Goal: Transaction & Acquisition: Purchase product/service

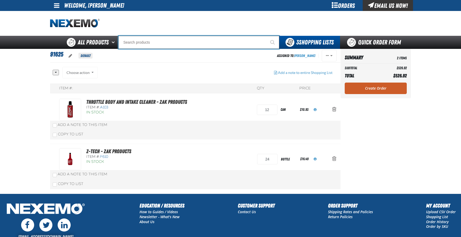
click at [185, 40] on input "Search" at bounding box center [198, 42] width 161 height 13
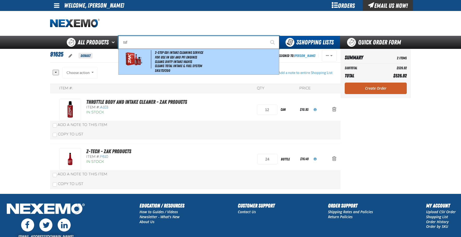
click at [162, 53] on span "2-Step GDI Intake Cleaning Service" at bounding box center [179, 52] width 48 height 4
type input "2-Step GDI Intake Cleaning Service"
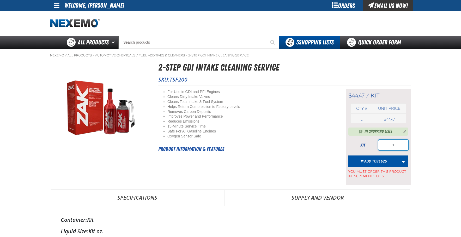
click at [393, 146] on input "1" at bounding box center [394, 145] width 30 height 10
drag, startPoint x: 396, startPoint y: 147, endPoint x: 364, endPoint y: 140, distance: 32.4
click at [368, 140] on div "kit 1" at bounding box center [379, 145] width 60 height 10
type input "36"
click at [372, 161] on span "Add to 91625" at bounding box center [376, 160] width 23 height 5
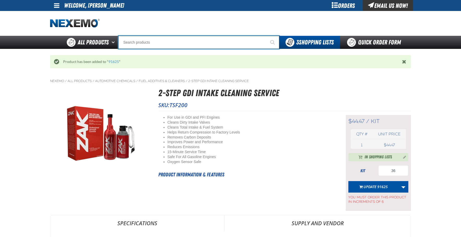
click at [177, 42] on input "Search" at bounding box center [198, 42] width 161 height 13
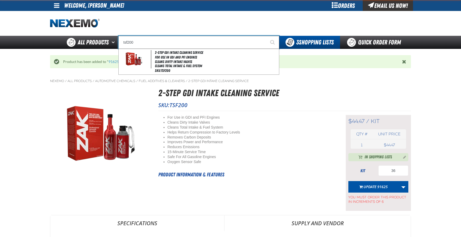
type input "tsf200"
click at [266, 36] on button "Start Searching" at bounding box center [272, 42] width 13 height 13
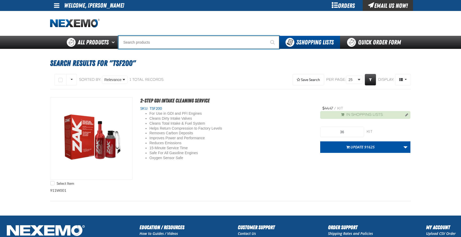
click at [153, 43] on input "Search" at bounding box center [198, 42] width 161 height 13
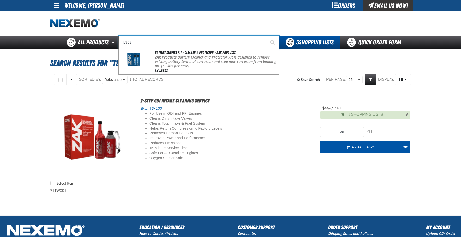
type input "b303"
click at [266, 36] on button "Start Searching" at bounding box center [272, 42] width 13 height 13
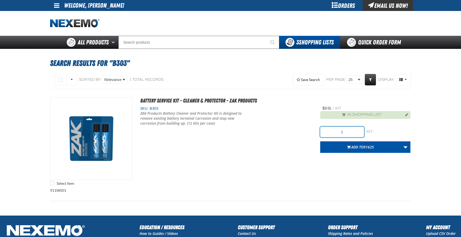
click at [346, 132] on input "1" at bounding box center [343, 132] width 44 height 10
type input "12"
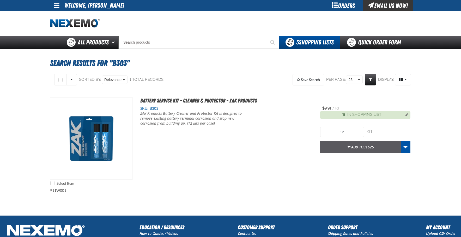
click at [369, 145] on span "91625" at bounding box center [369, 146] width 10 height 5
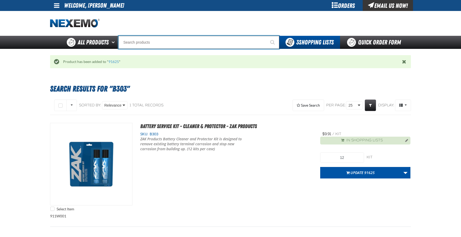
click at [165, 45] on input "Search" at bounding box center [198, 42] width 161 height 13
type input "r"
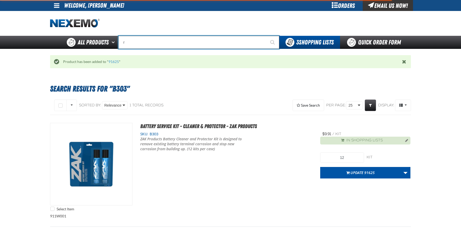
type input "rOADSIDE R"
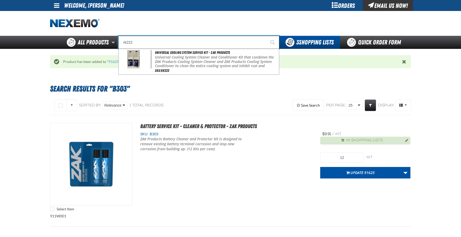
type input "rk222"
click at [266, 36] on button "Start Searching" at bounding box center [272, 42] width 13 height 13
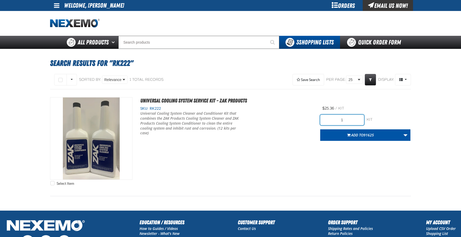
click at [350, 121] on input "1" at bounding box center [343, 120] width 44 height 10
type input "12"
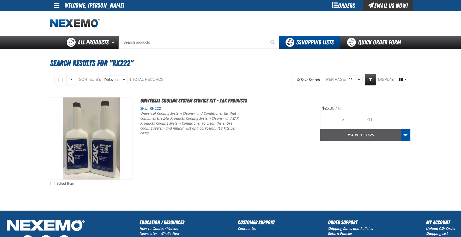
click at [359, 137] on span "Add to 91625" at bounding box center [363, 134] width 23 height 5
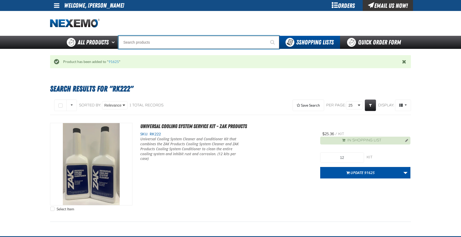
click at [156, 46] on input "Search" at bounding box center [198, 42] width 161 height 13
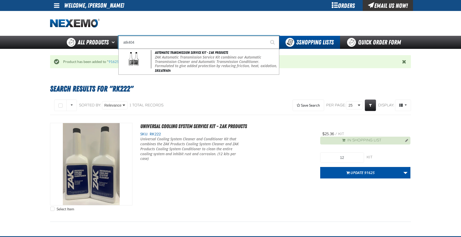
type input "atk404"
click at [266, 36] on button "Start Searching" at bounding box center [272, 42] width 13 height 13
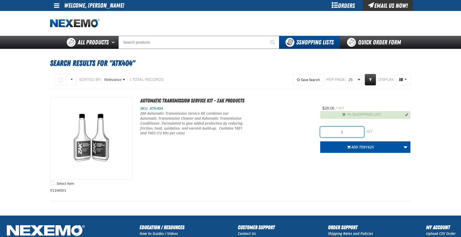
click at [353, 133] on input "1" at bounding box center [343, 132] width 44 height 10
type input "12"
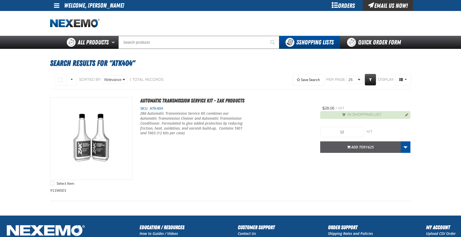
click at [359, 145] on span "Add to 91625" at bounding box center [363, 146] width 23 height 5
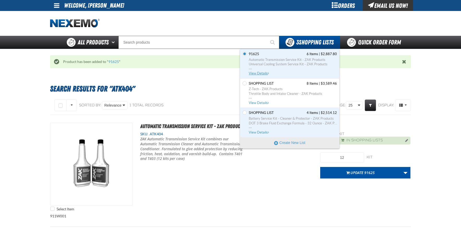
click at [284, 59] on span "Automatic Transmission Service Kit - ZAK Products" at bounding box center [293, 59] width 88 height 5
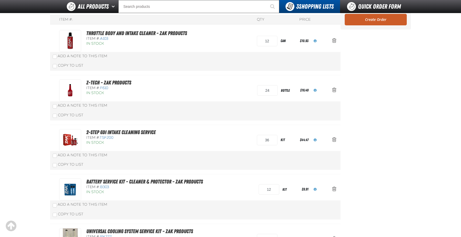
scroll to position [26, 0]
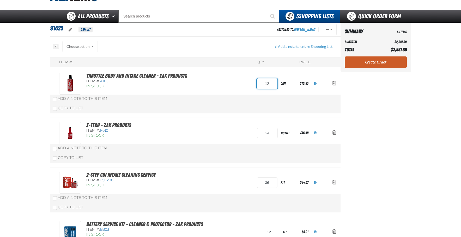
drag, startPoint x: 273, startPoint y: 85, endPoint x: 243, endPoint y: 78, distance: 30.3
click at [253, 80] on div "Throttle Body and Intake Cleaner - ZAK Products Item #: A103 In Stock 12 can $1…" at bounding box center [190, 84] width 262 height 22
type input "24"
drag, startPoint x: 271, startPoint y: 133, endPoint x: 230, endPoint y: 135, distance: 41.3
click at [231, 135] on div "Item #: QTY Price Throttle Body and Intake Cleaner - ZAK Products Item #: A103 …" at bounding box center [195, 211] width 291 height 308
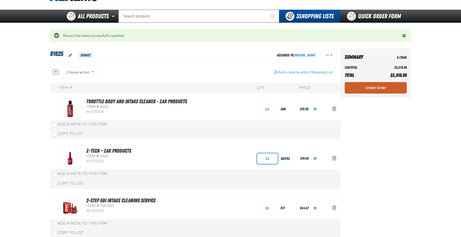
drag, startPoint x: 271, startPoint y: 156, endPoint x: 242, endPoint y: 158, distance: 28.5
click at [242, 158] on div "Z-Tech - ZAK Products Item #: F610 In Stock 24 bottle $16.49" at bounding box center [190, 158] width 262 height 22
click at [242, 159] on div "Item #: QTY Price Throttle Body and Intake Cleaner - ZAK Products Item #: A103 …" at bounding box center [195, 237] width 291 height 308
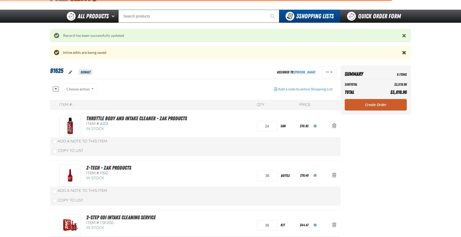
type input "24"
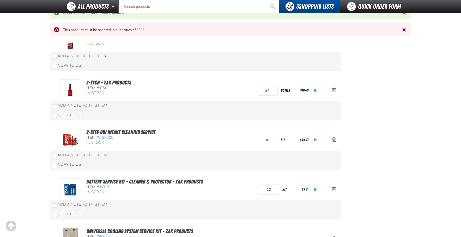
scroll to position [104, 0]
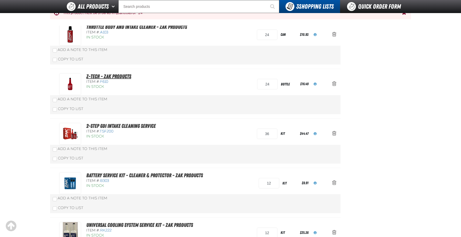
click at [115, 74] on link "Z-Tech - ZAK Products" at bounding box center [108, 76] width 45 height 6
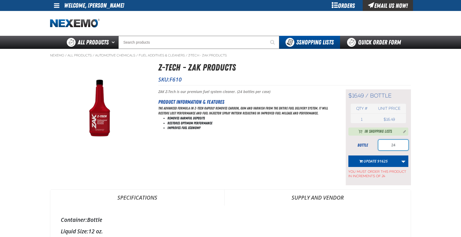
drag, startPoint x: 398, startPoint y: 146, endPoint x: 370, endPoint y: 141, distance: 29.2
click at [370, 141] on div "bottle 24" at bounding box center [379, 145] width 60 height 10
drag, startPoint x: 273, startPoint y: 74, endPoint x: 293, endPoint y: 32, distance: 46.9
click at [273, 74] on h1 "Z-Tech - ZAK Products" at bounding box center [284, 68] width 253 height 14
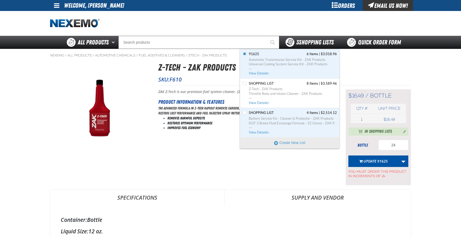
click at [302, 44] on span "3 Shopping Lists" at bounding box center [315, 42] width 38 height 7
click at [296, 62] on span "Automatic Transmission Service Kit - ZAK Products" at bounding box center [293, 59] width 88 height 5
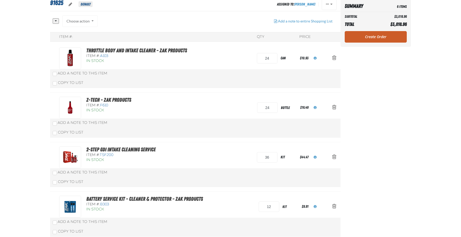
scroll to position [26, 0]
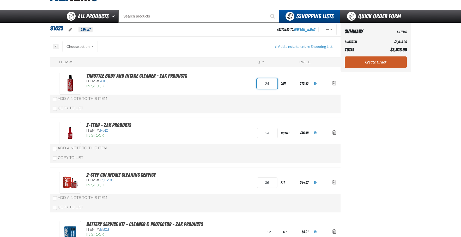
click at [271, 84] on input "24" at bounding box center [267, 83] width 21 height 10
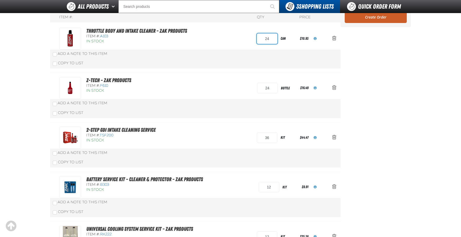
scroll to position [52, 0]
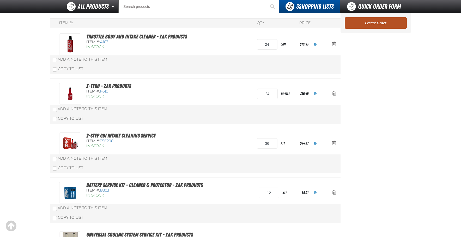
click at [366, 25] on link "Create Order" at bounding box center [376, 22] width 62 height 11
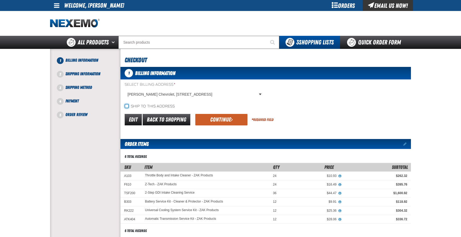
click at [125, 104] on input "Ship to this address" at bounding box center [127, 106] width 4 height 4
checkbox input "true"
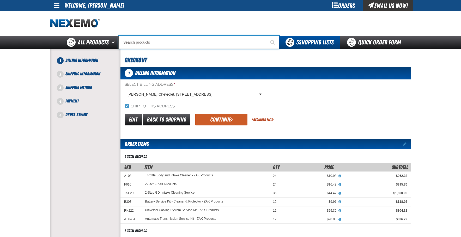
click at [165, 44] on input "Search" at bounding box center [198, 42] width 161 height 13
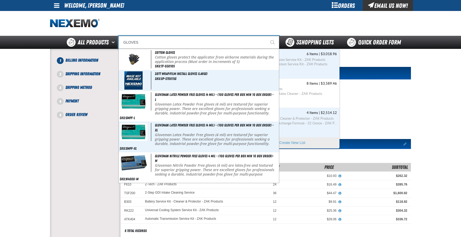
type input "GLOVES"
click at [312, 43] on span "3 Shopping Lists" at bounding box center [315, 42] width 38 height 7
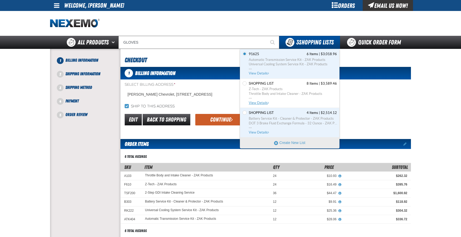
click at [280, 98] on span "Z-Tech - ZAK Products Throttle Body and Intake Cleaner - ZAK Products ..." at bounding box center [293, 94] width 88 height 14
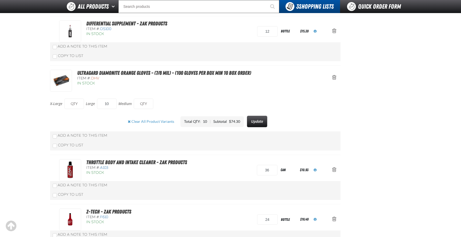
scroll to position [261, 0]
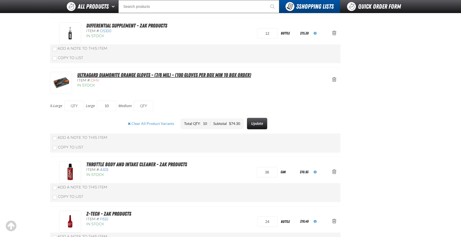
click at [130, 75] on link "Ultragard Diamonite Orange Gloves - (7/8 mil) - (100 gloves per box MIN 10 box …" at bounding box center [164, 75] width 174 height 6
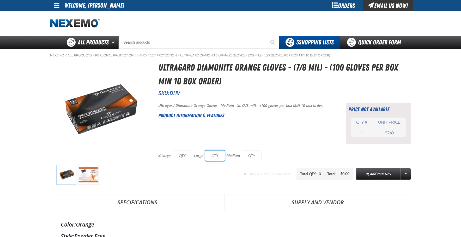
click at [218, 153] on input "text" at bounding box center [215, 155] width 20 height 10
type input "10"
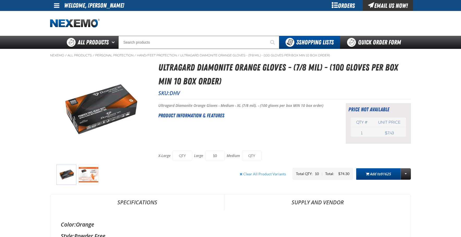
click at [383, 175] on span "91625" at bounding box center [386, 173] width 10 height 5
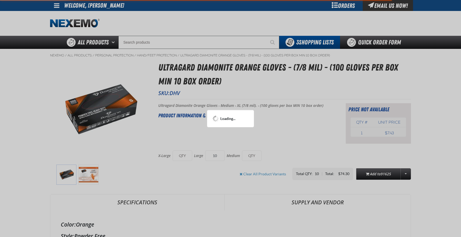
type input "10"
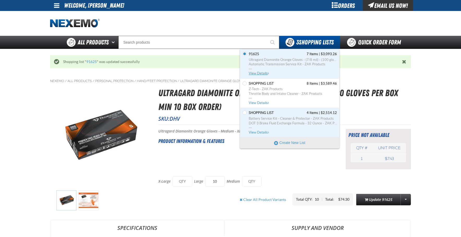
click at [300, 58] on span "Ultragard Diamonite Orange Gloves - (7/8 mil) - (100 gloves per box MIN 10 box …" at bounding box center [293, 59] width 88 height 5
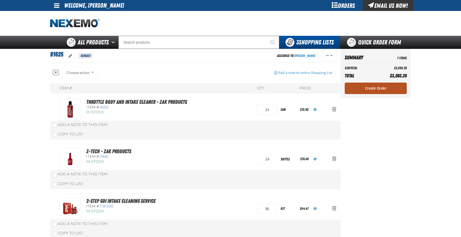
click at [373, 86] on link "Create Order" at bounding box center [376, 87] width 62 height 11
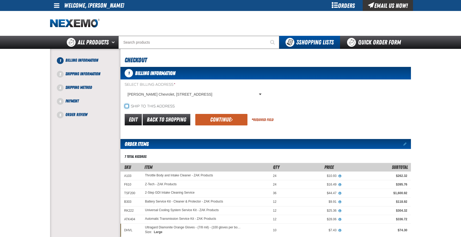
click at [128, 106] on input "Ship to this address" at bounding box center [127, 106] width 4 height 4
checkbox input "true"
click at [215, 126] on div "1 Billing Information Select Billing Address * Kenny Kent Chevrolet, 4600 Divis…" at bounding box center [266, 193] width 291 height 252
click at [213, 121] on button "Continue" at bounding box center [221, 119] width 52 height 11
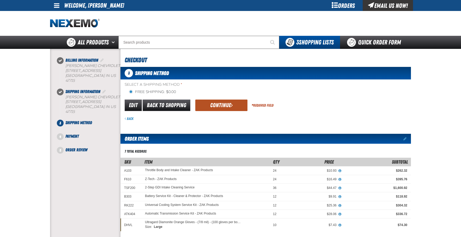
click at [219, 107] on button "Continue" at bounding box center [221, 104] width 52 height 11
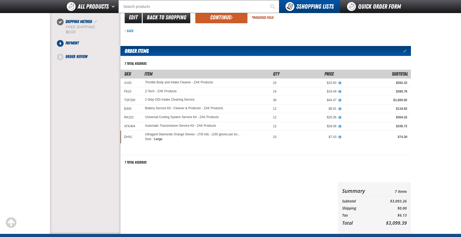
scroll to position [26, 0]
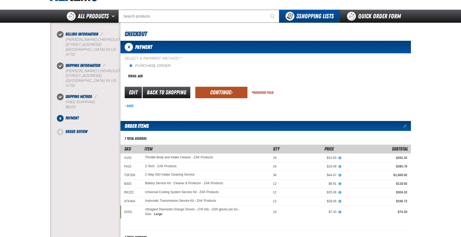
click at [215, 94] on button "Continue" at bounding box center [221, 92] width 52 height 11
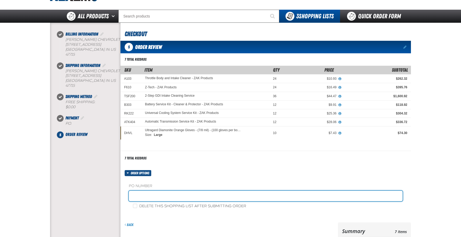
click at [163, 195] on input "text" at bounding box center [266, 196] width 274 height 10
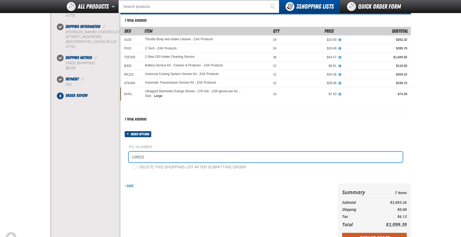
scroll to position [104, 0]
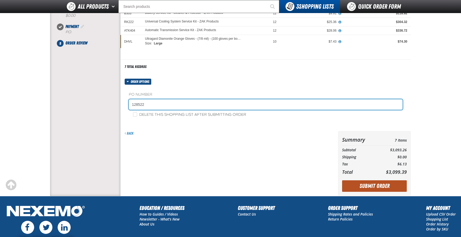
type input "128522"
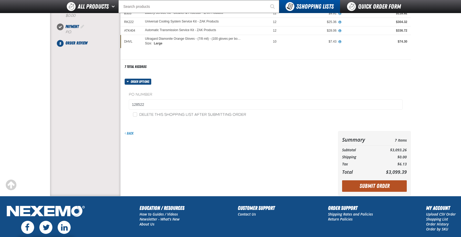
click at [376, 186] on button "Submit Order" at bounding box center [374, 185] width 65 height 11
